Goal: Information Seeking & Learning: Learn about a topic

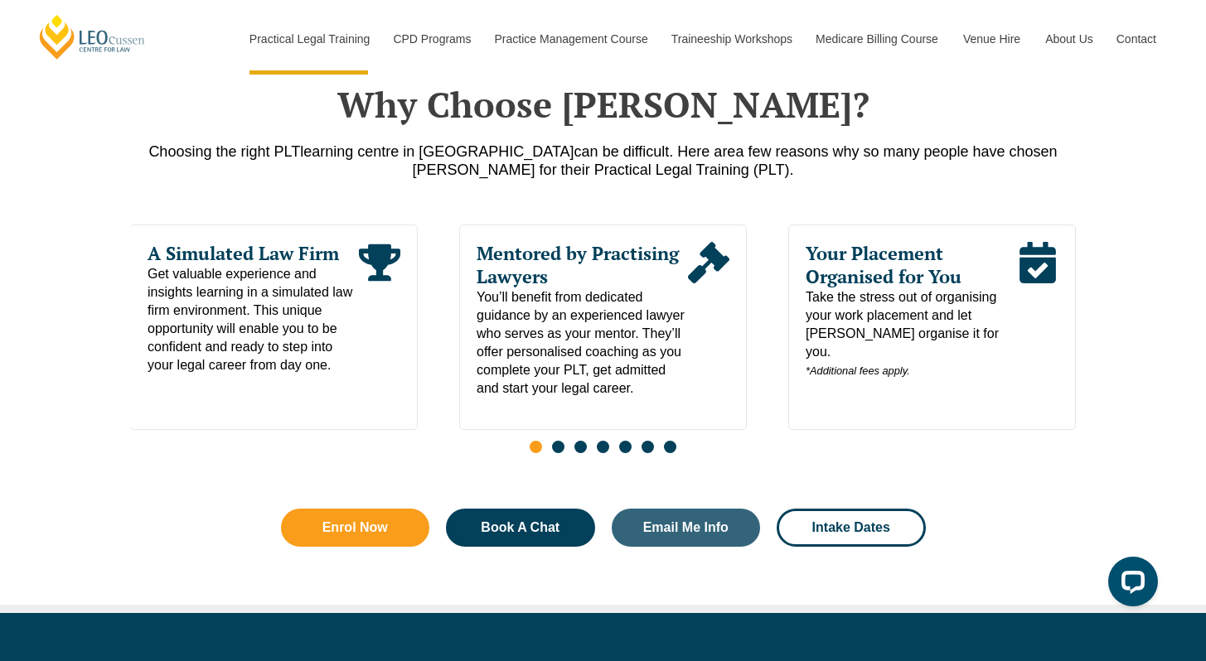
scroll to position [796, 0]
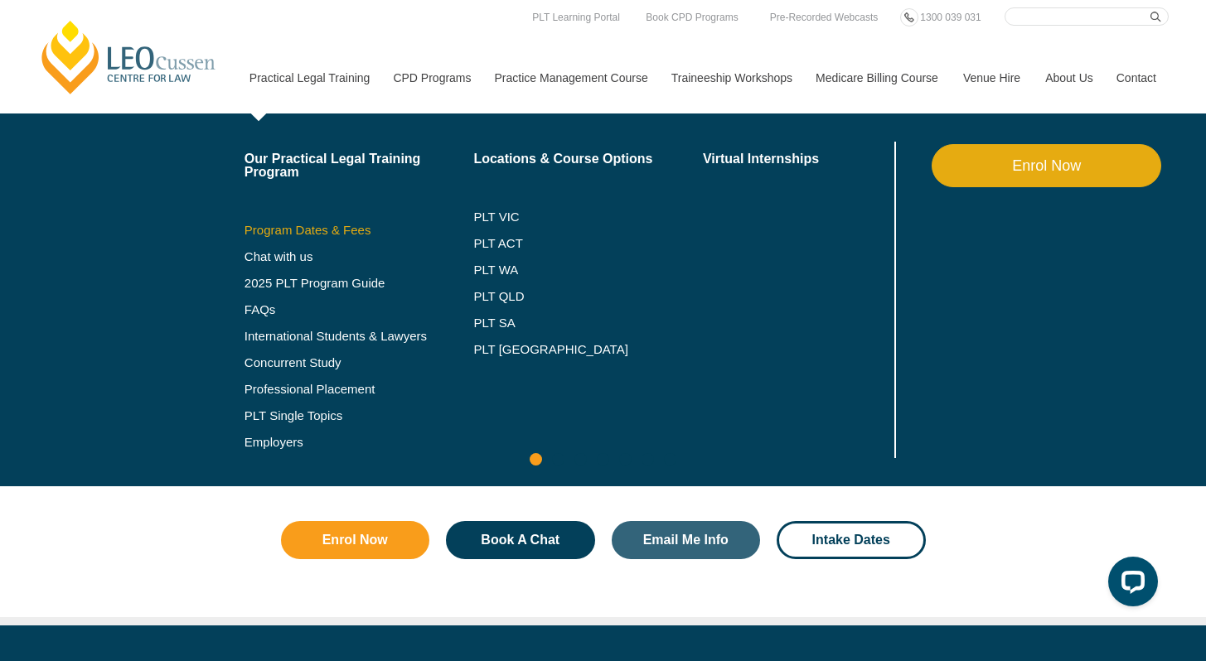
click at [268, 225] on link "Program Dates & Fees" at bounding box center [359, 230] width 230 height 13
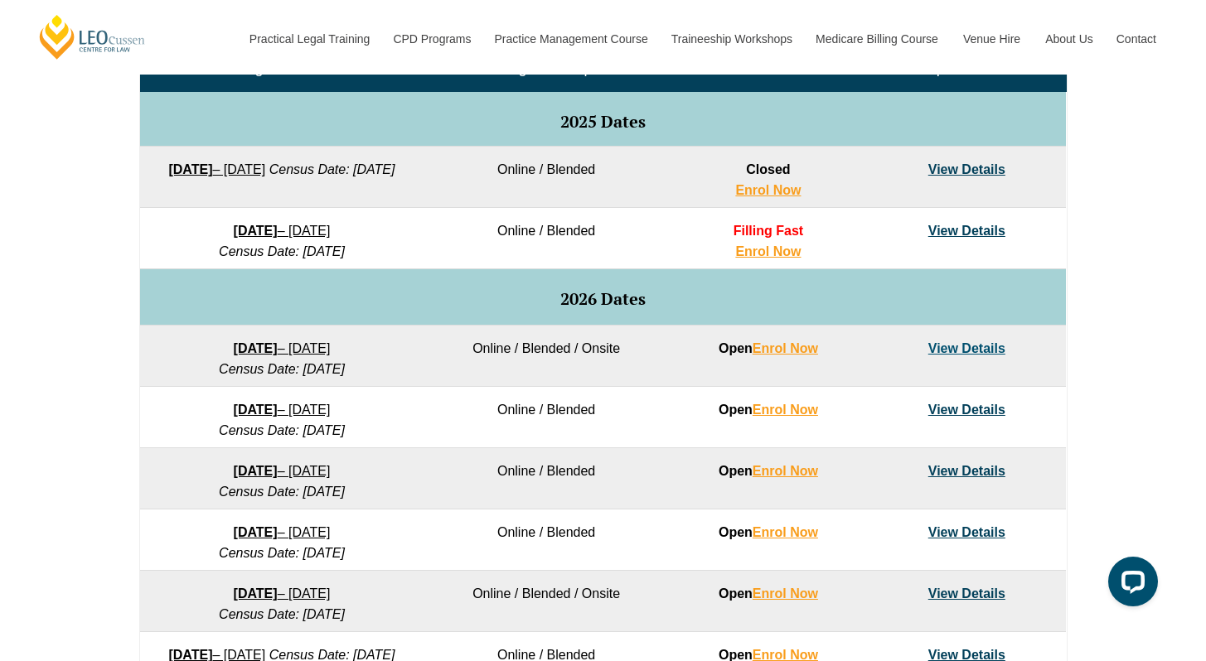
scroll to position [806, 0]
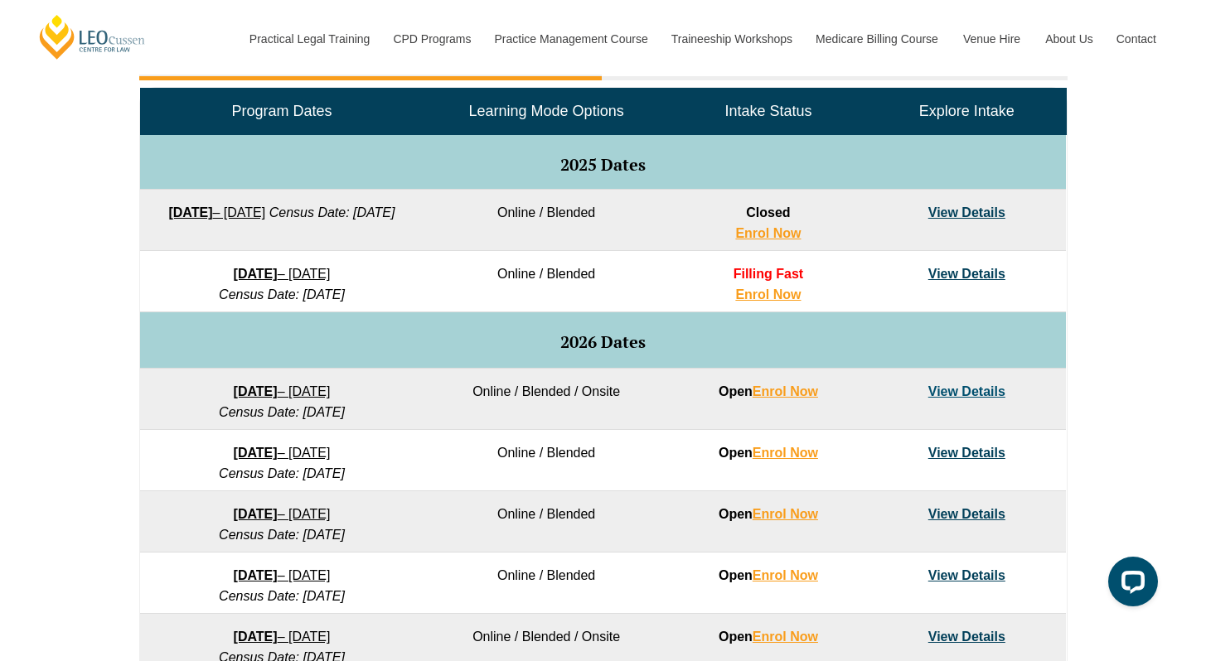
click at [968, 259] on td "View Details" at bounding box center [967, 281] width 198 height 61
click at [966, 268] on link "View Details" at bounding box center [966, 274] width 77 height 14
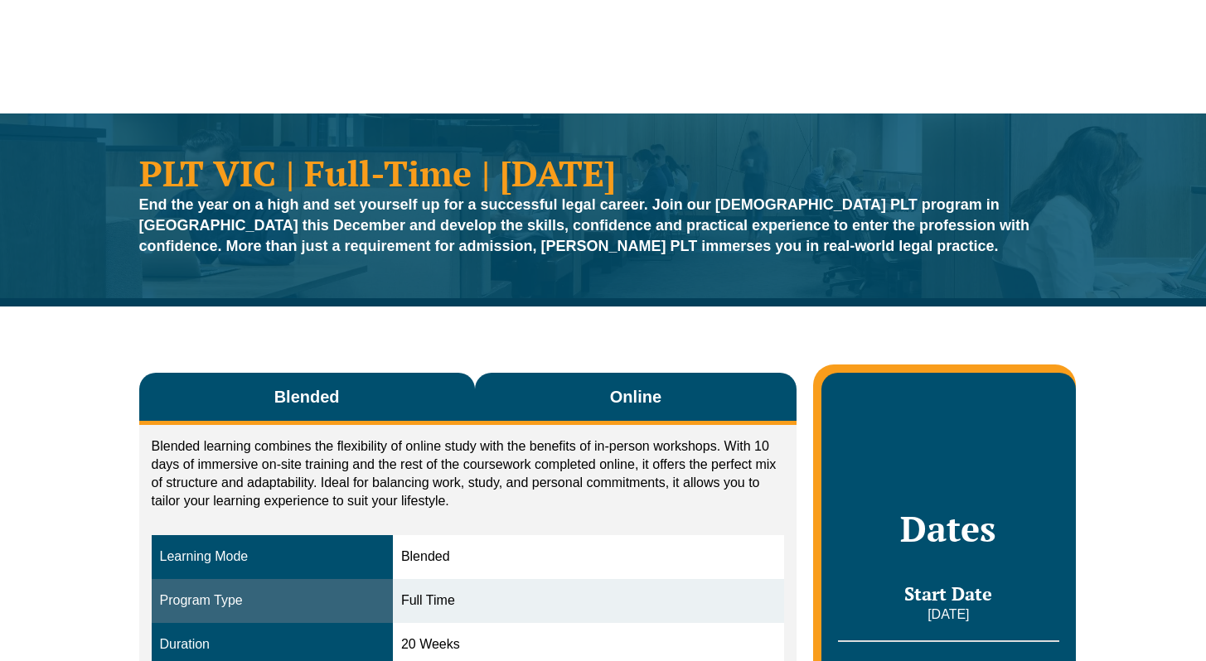
click at [715, 385] on button "Online" at bounding box center [636, 399] width 322 height 52
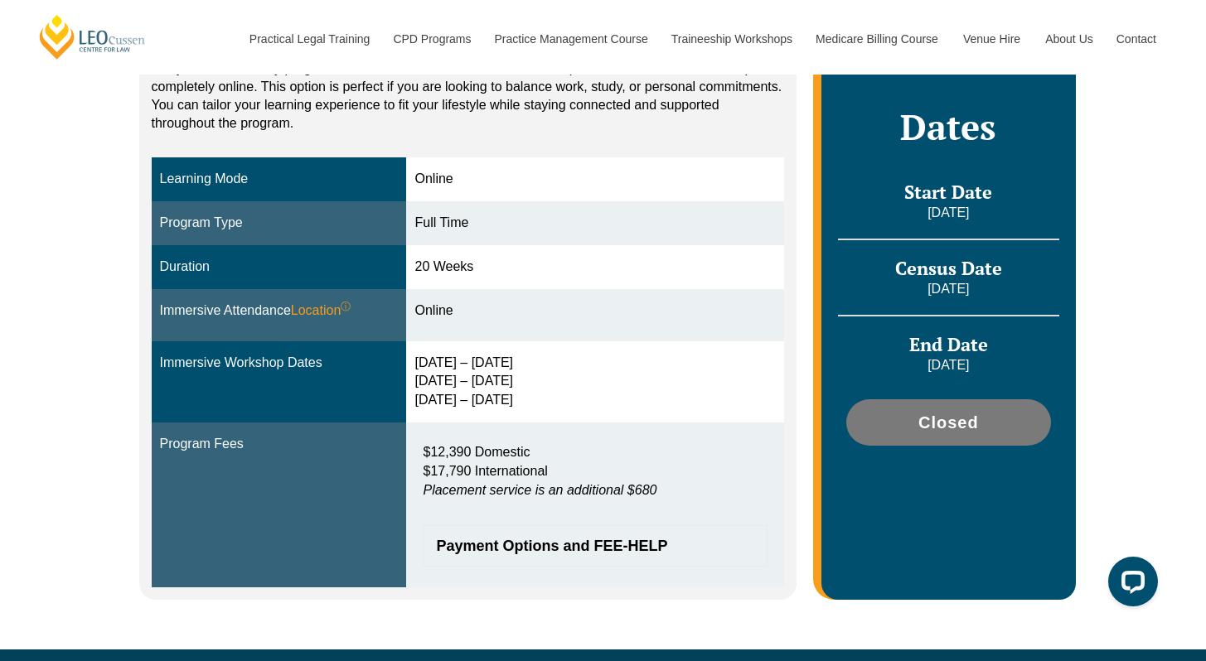
scroll to position [392, 0]
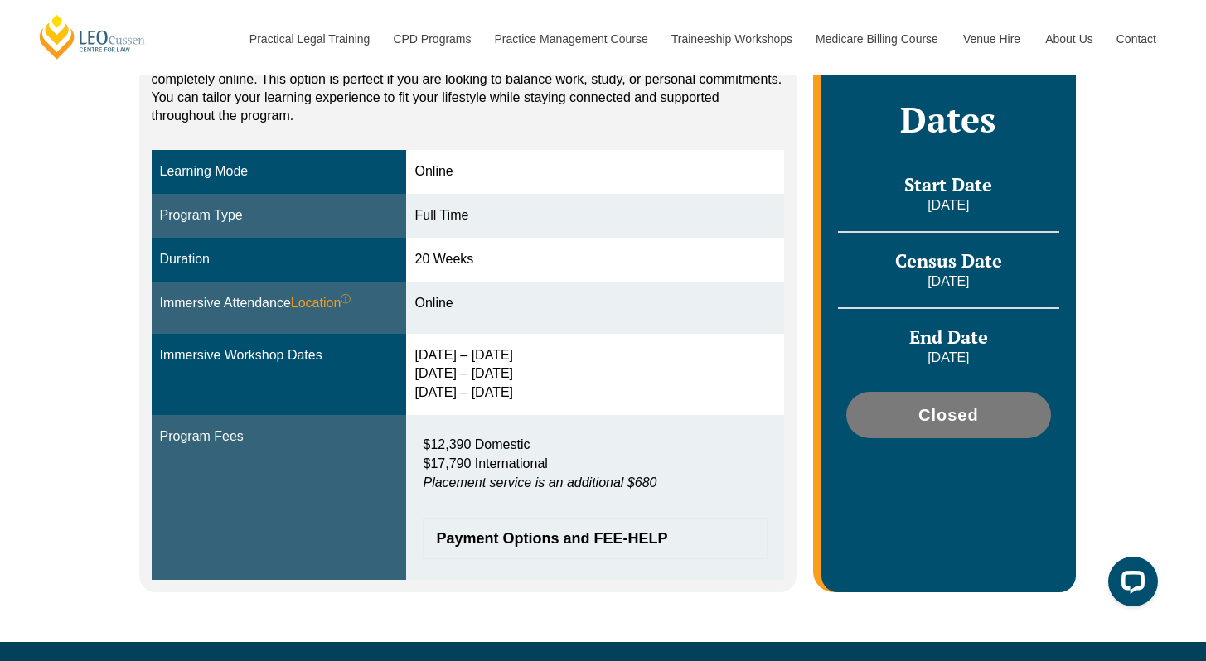
drag, startPoint x: 1217, startPoint y: 49, endPoint x: 1207, endPoint y: 94, distance: 46.8
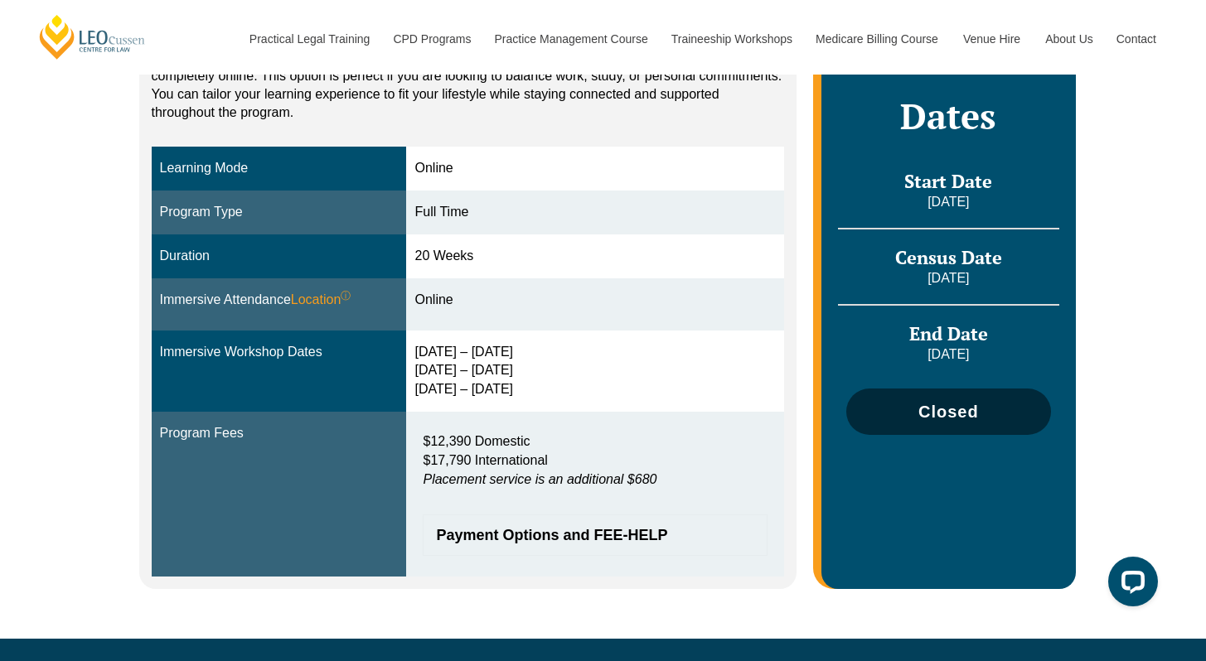
click at [979, 401] on link "Closed" at bounding box center [948, 412] width 204 height 46
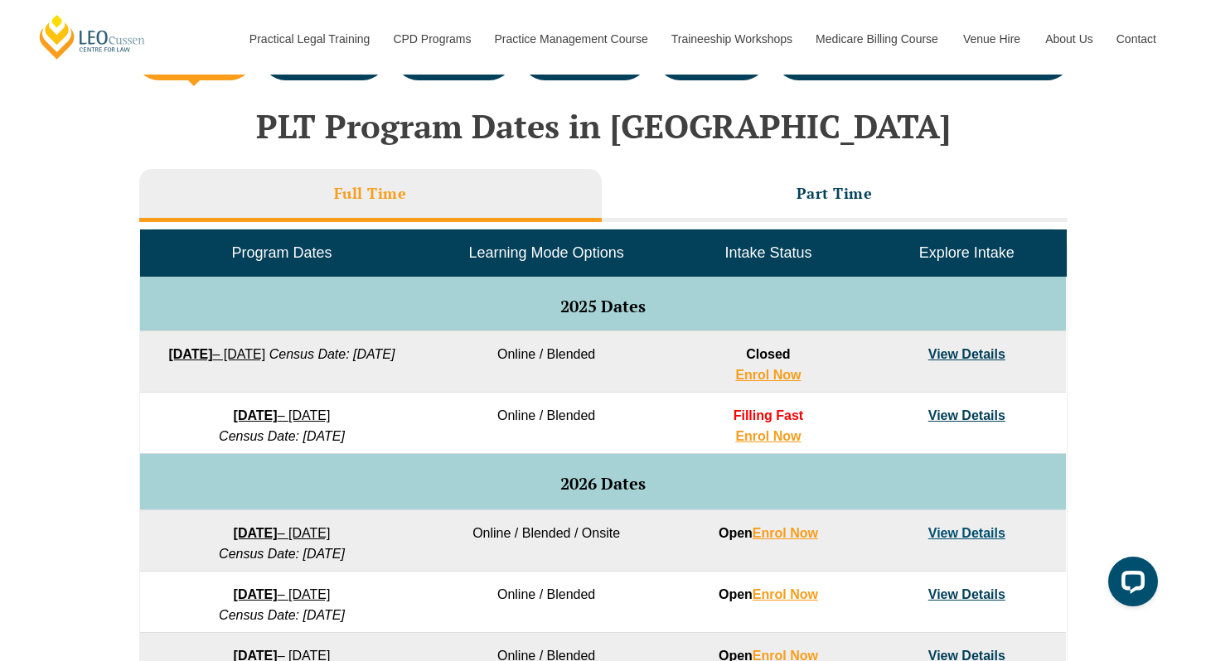
scroll to position [609, 0]
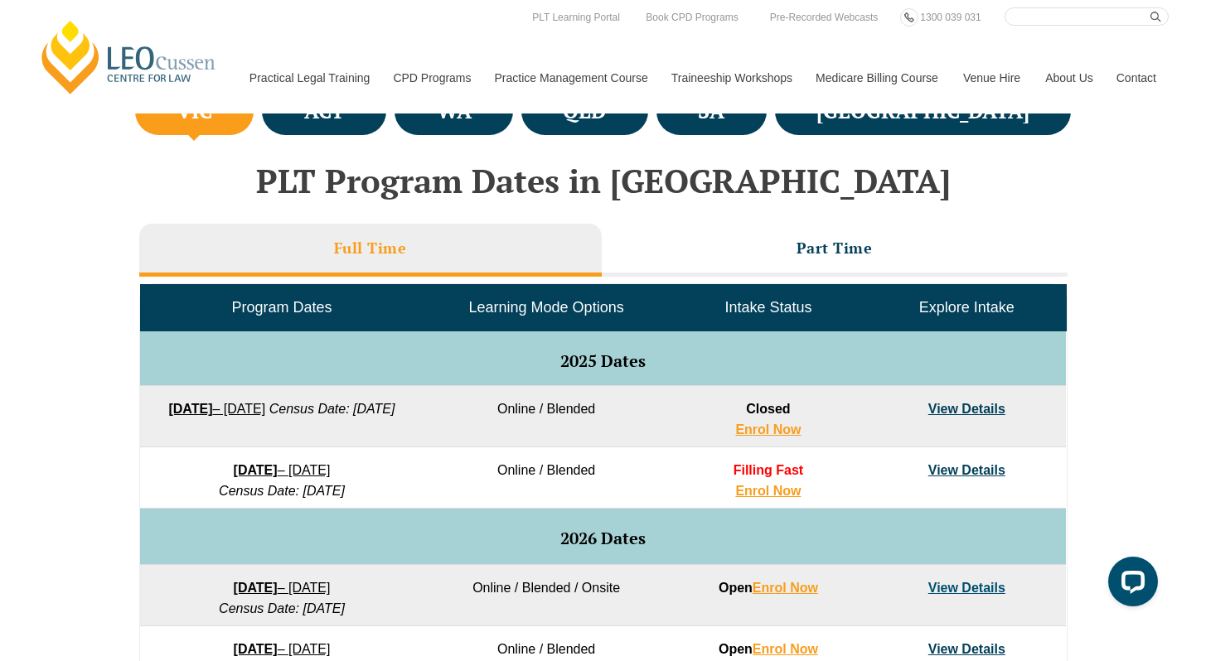
click at [861, 210] on div "PLT Program Dates in Victoria Full Time Part Time Program Dates Learning Mode O…" at bounding box center [603, 606] width 945 height 920
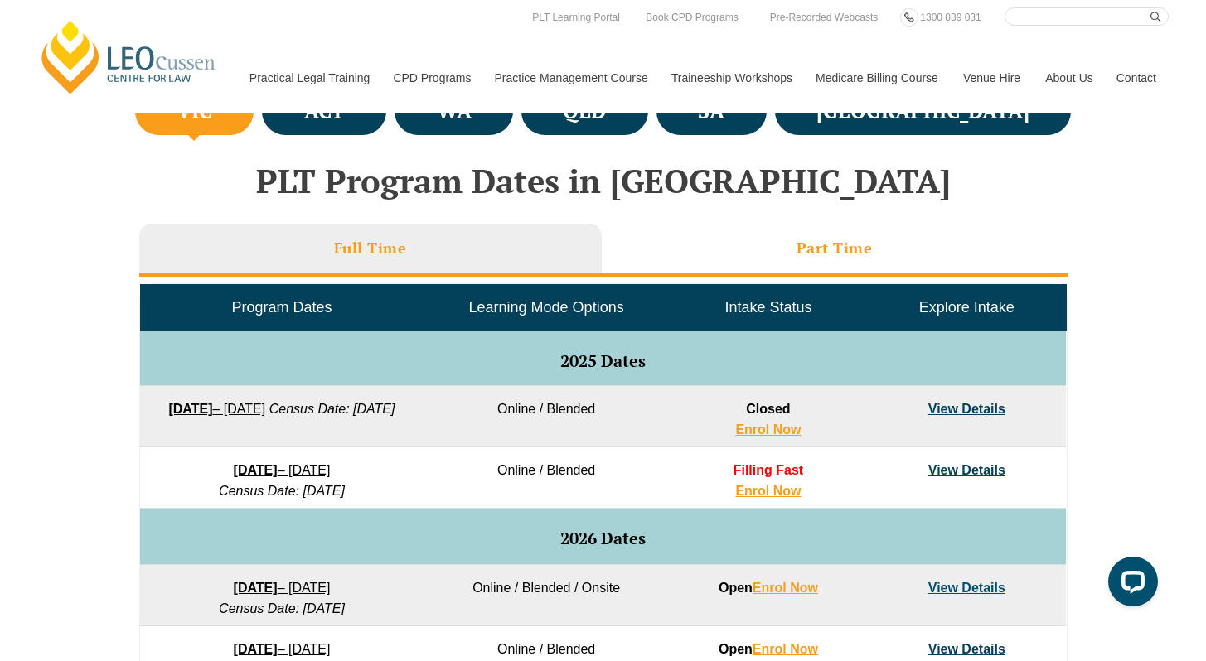
click at [757, 238] on li "Part Time" at bounding box center [835, 250] width 466 height 53
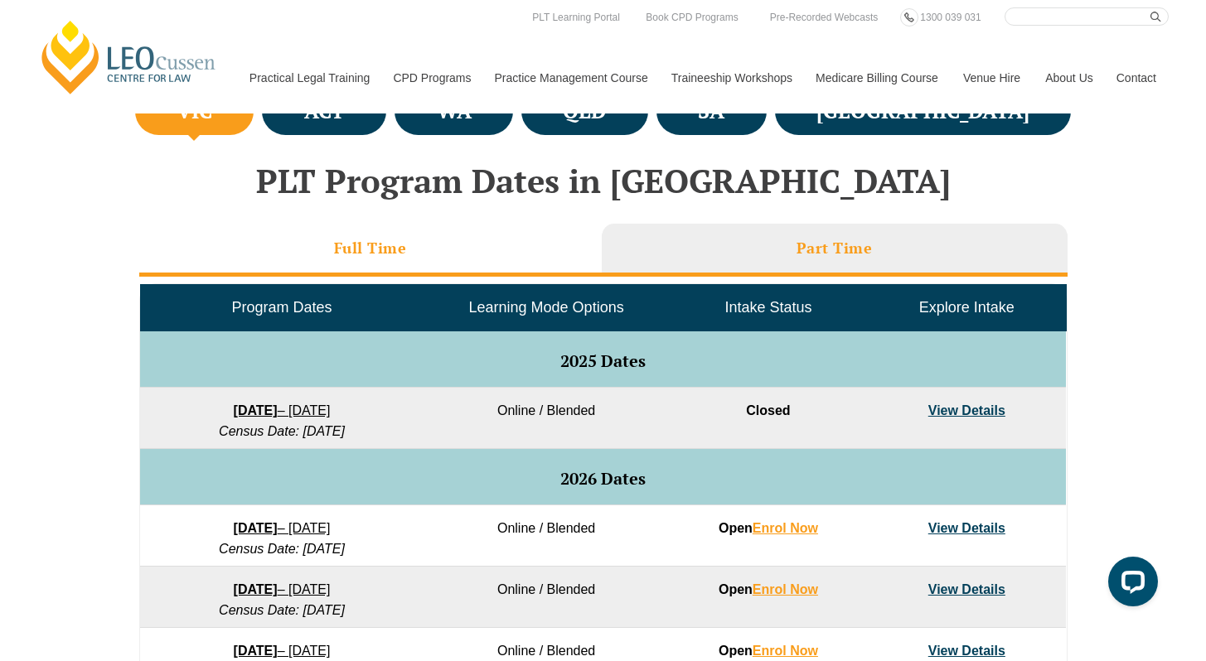
click at [445, 236] on li "Full Time" at bounding box center [370, 250] width 462 height 53
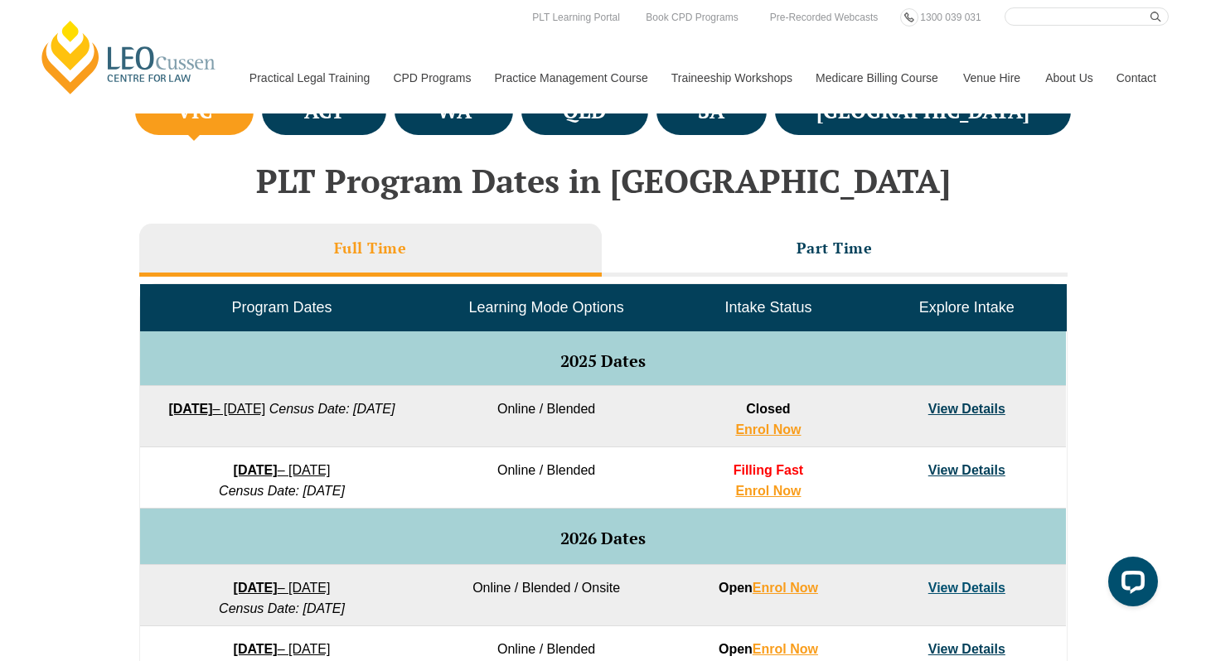
drag, startPoint x: 1204, startPoint y: 51, endPoint x: 1188, endPoint y: 106, distance: 56.9
click at [1188, 106] on header "Leo Cussen Centre for Law Search here Practical Legal Training Our Practical Le…" at bounding box center [603, 57] width 1206 height 114
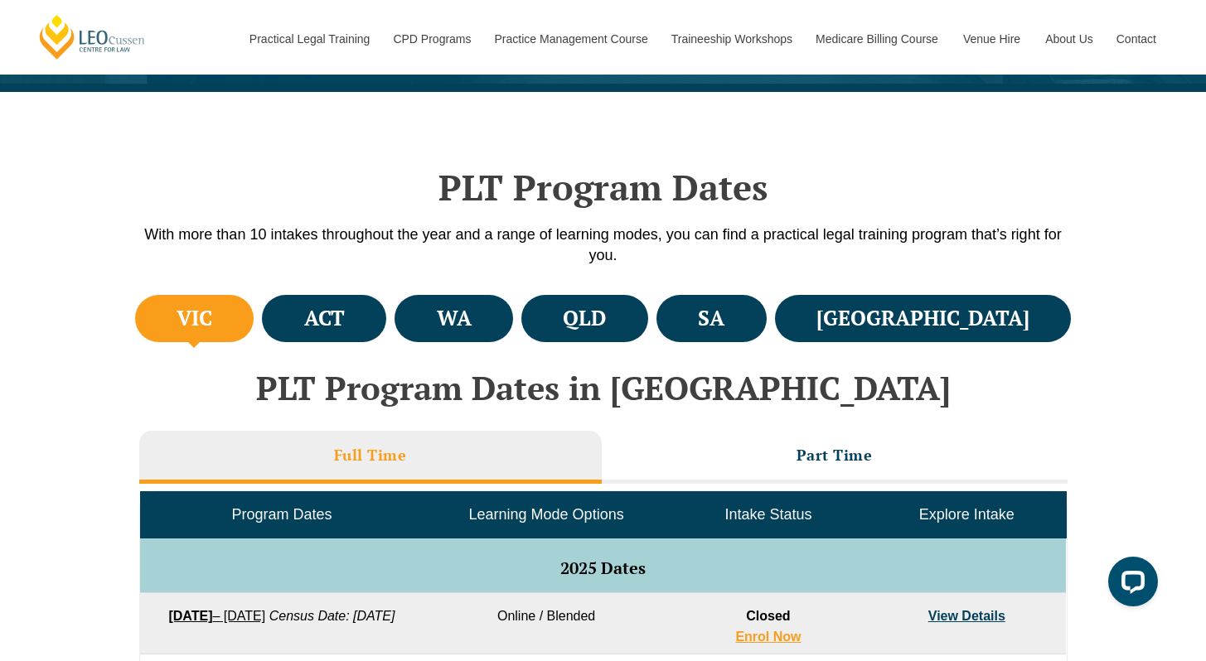
scroll to position [0, 0]
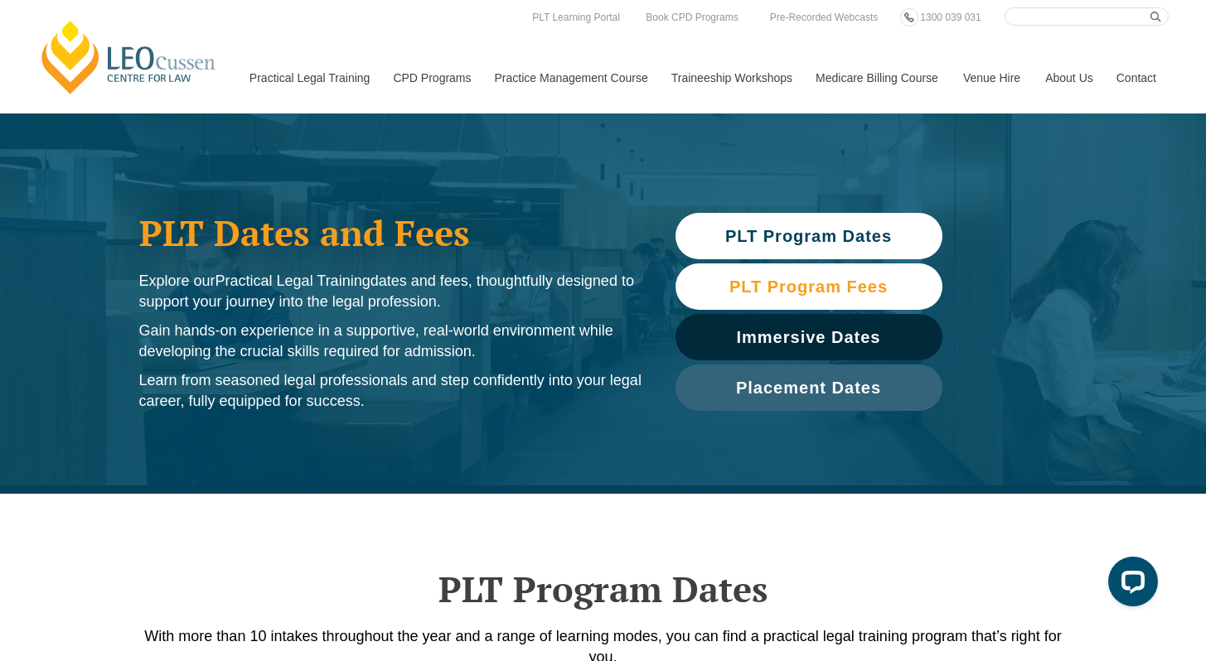
click at [839, 289] on span "PLT Program Fees" at bounding box center [808, 286] width 158 height 17
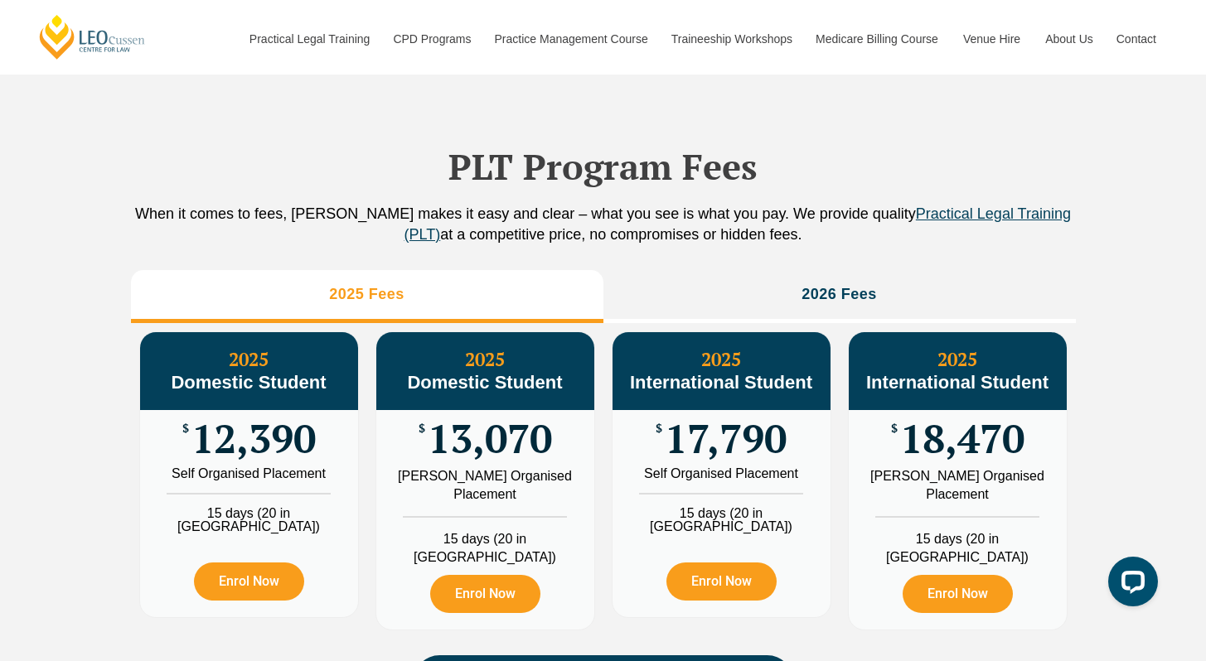
scroll to position [1845, 0]
